Goal: Navigation & Orientation: Understand site structure

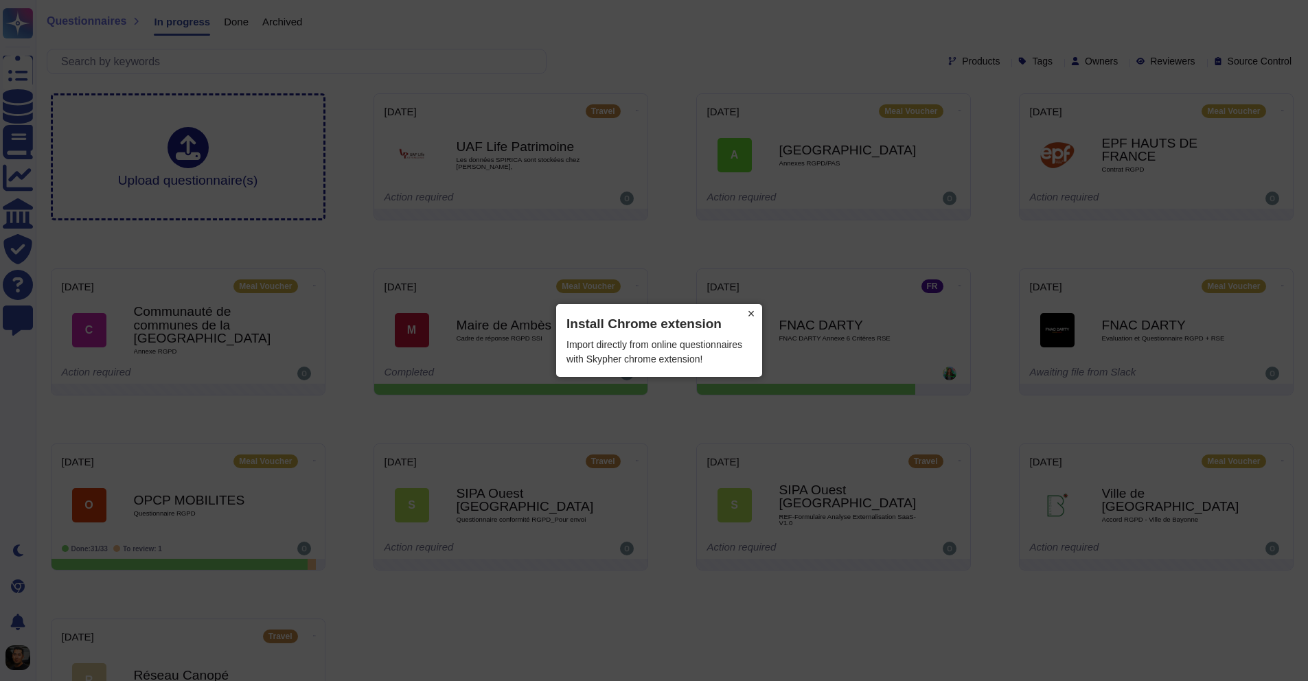
click at [715, 363] on div "× Install Chrome extension Import directly from online questionnaires with Skyp…" at bounding box center [659, 340] width 206 height 73
click at [748, 317] on button "×" at bounding box center [751, 313] width 22 height 19
